Goal: Task Accomplishment & Management: Manage account settings

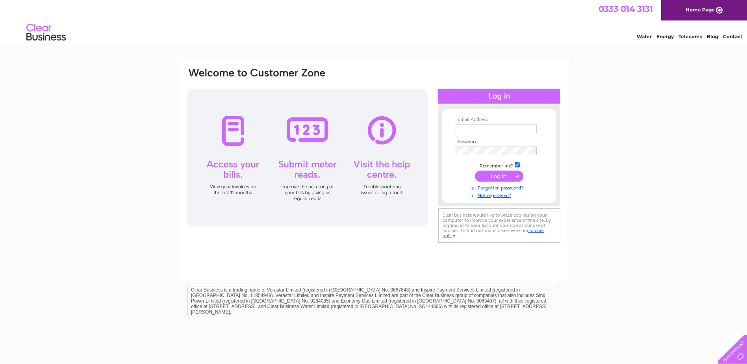
type input "maree@ammabirthcompanions.org"
click at [496, 176] on input "submit" at bounding box center [499, 176] width 48 height 11
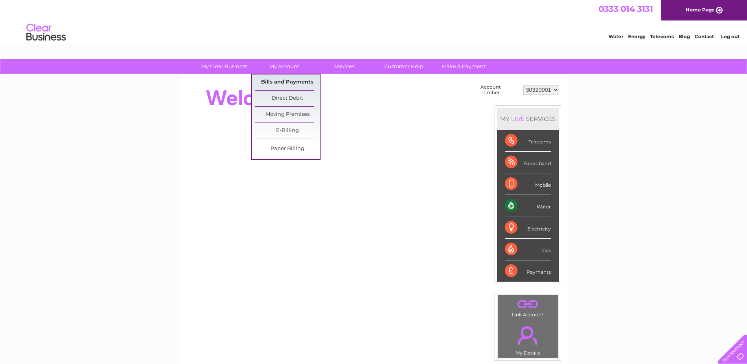
click at [274, 84] on link "Bills and Payments" at bounding box center [287, 82] width 65 height 16
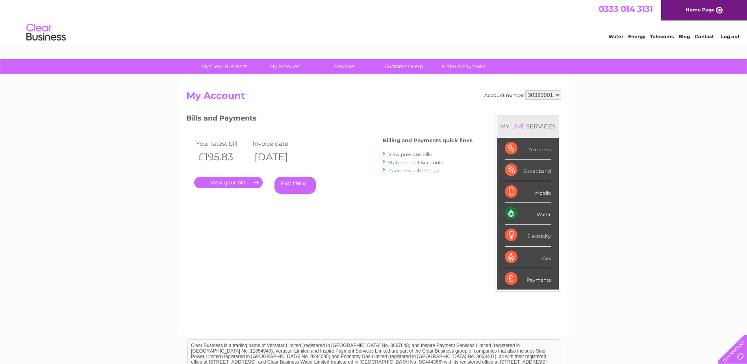
click at [231, 184] on link "." at bounding box center [228, 182] width 69 height 11
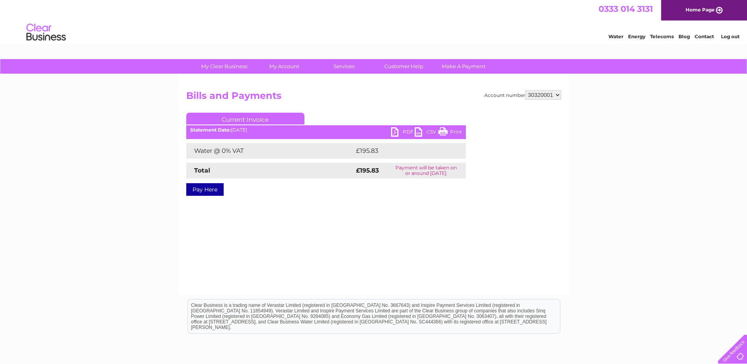
click at [407, 131] on link "PDF" at bounding box center [403, 132] width 24 height 11
